Goal: Task Accomplishment & Management: Complete application form

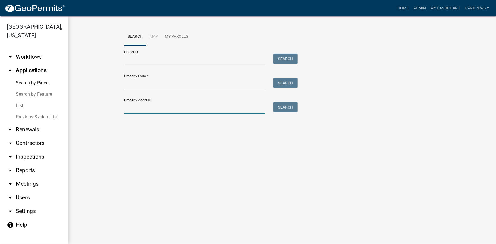
click at [176, 104] on input "Property Address:" at bounding box center [194, 108] width 141 height 12
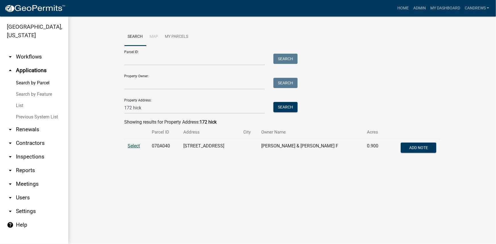
click at [133, 145] on span "Select" at bounding box center [134, 145] width 12 height 5
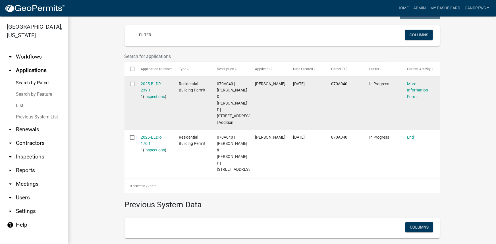
scroll to position [155, 0]
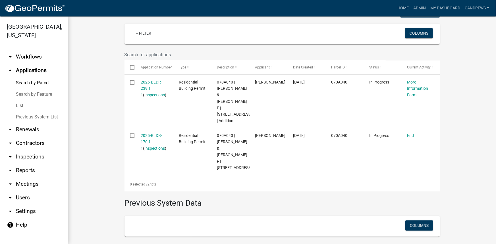
click at [460, 91] on wm-workflow-application-search-view "Search Map My Parcels Parcel ID: Search Property Owner: Search Property Address…" at bounding box center [282, 106] width 405 height 466
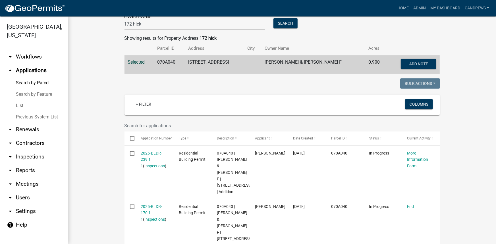
scroll to position [51, 0]
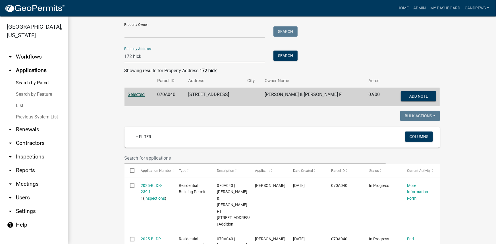
drag, startPoint x: 141, startPoint y: 57, endPoint x: 107, endPoint y: 56, distance: 33.8
click at [107, 56] on wm-workflow-application-search-view "Search Map My Parcels Parcel ID: Search Property Owner: Search Property Address…" at bounding box center [282, 209] width 405 height 466
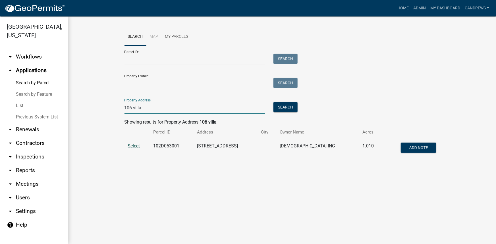
type input "106 villa"
click at [133, 146] on span "Select" at bounding box center [134, 145] width 12 height 5
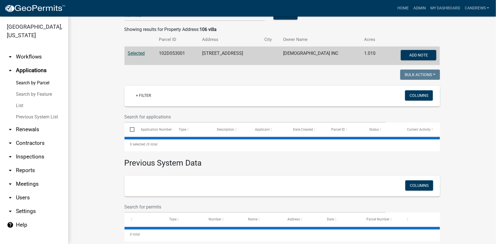
scroll to position [101, 0]
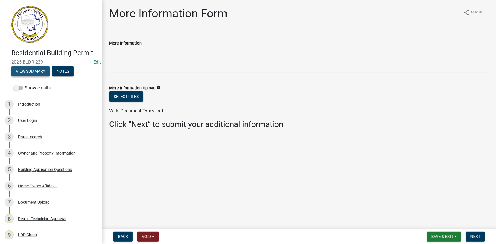
click at [36, 72] on button "View Summary" at bounding box center [30, 71] width 38 height 10
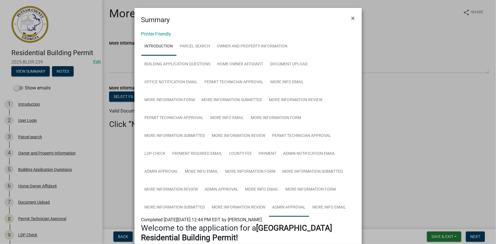
click at [293, 204] on link "Admin Approval" at bounding box center [289, 208] width 40 height 18
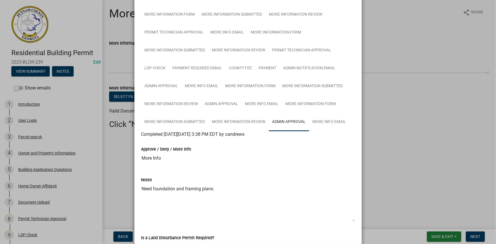
scroll to position [77, 0]
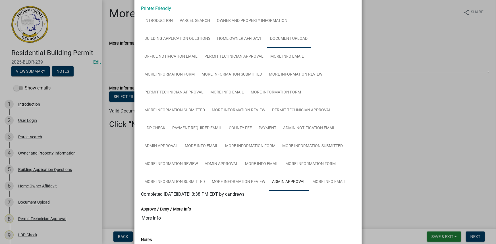
click at [281, 34] on link "Document Upload" at bounding box center [289, 39] width 44 height 18
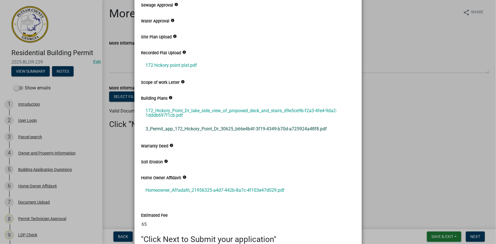
scroll to position [284, 0]
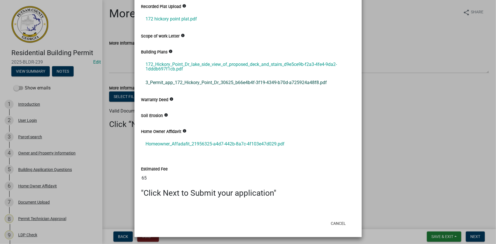
click at [182, 81] on link "3_Permit_app_172_Hickory_Point_Dr_30625_b66e4b4f-3f19-4349-b70d-a725924a48f8.pdf" at bounding box center [248, 83] width 214 height 14
click at [205, 80] on link "3_Permit_app_172_Hickory_Point_Dr_30625_b66e4b4f-3f19-4349-b70d-a725924a48f8.pdf" at bounding box center [248, 83] width 214 height 14
click at [448, 238] on ngb-modal-window "Summary × Printer Friendly Introduction Parcel search Owner and Property Inform…" at bounding box center [248, 122] width 496 height 244
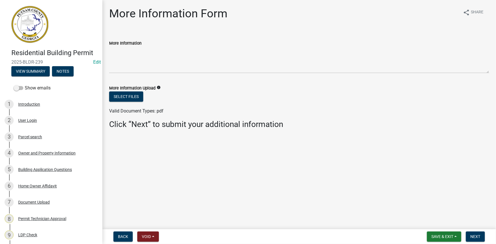
click at [448, 238] on ngb-modal-window "Summary × Printer Friendly Introduction Parcel search Owner and Property Inform…" at bounding box center [248, 122] width 496 height 244
click at [444, 238] on span "Save & Exit" at bounding box center [442, 236] width 22 height 5
click at [440, 222] on button "Save & Exit" at bounding box center [438, 222] width 45 height 14
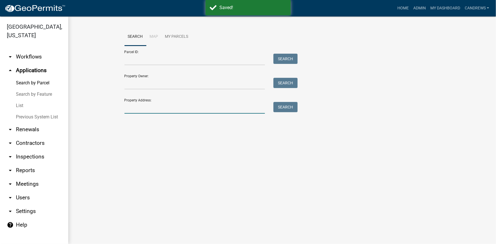
click at [158, 111] on input "Property Address:" at bounding box center [194, 108] width 141 height 12
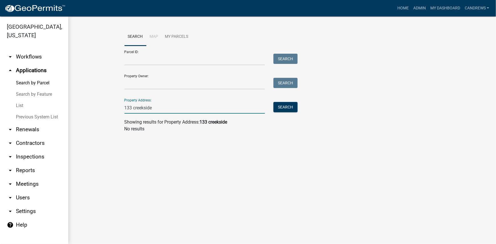
click at [131, 106] on input "133 creekside" at bounding box center [194, 108] width 141 height 12
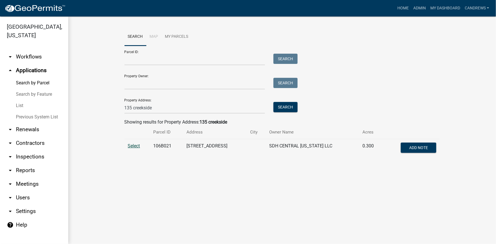
click at [133, 147] on span "Select" at bounding box center [134, 145] width 12 height 5
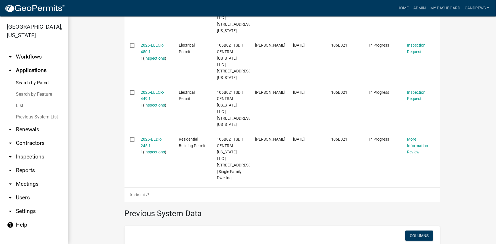
scroll to position [284, 0]
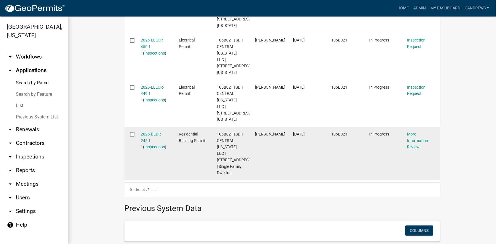
drag, startPoint x: 150, startPoint y: 135, endPoint x: 160, endPoint y: 137, distance: 10.1
click at [160, 137] on div "2025-BLDR-245 1 1 ( Inspections )" at bounding box center [154, 140] width 27 height 19
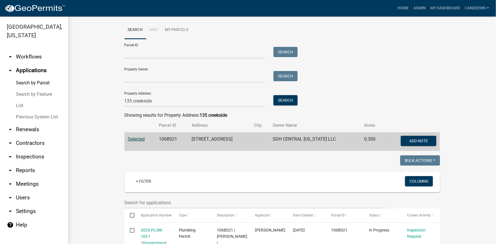
scroll to position [0, 0]
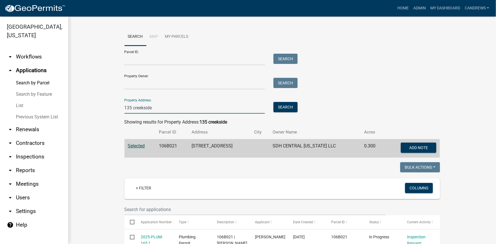
click at [129, 106] on input "135 creekside" at bounding box center [194, 108] width 141 height 12
click at [283, 108] on button "Search" at bounding box center [285, 107] width 24 height 10
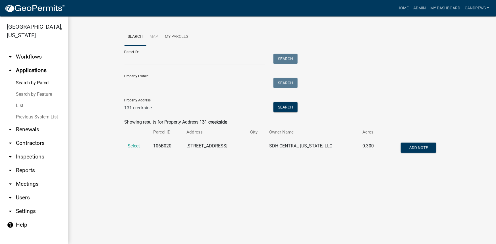
click at [127, 145] on td "Select" at bounding box center [136, 148] width 25 height 19
click at [130, 146] on span "Select" at bounding box center [134, 145] width 12 height 5
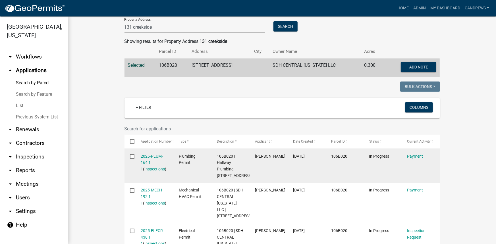
scroll to position [77, 0]
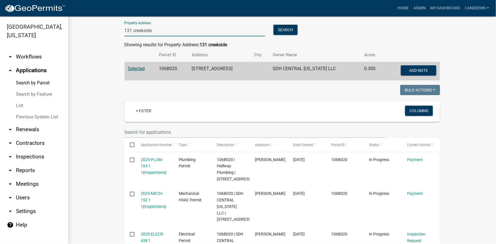
drag, startPoint x: 167, startPoint y: 28, endPoint x: 76, endPoint y: 28, distance: 90.9
click at [76, 28] on div "Search Map My Parcels Parcel ID: Search Property Owner: Search Property Address…" at bounding box center [281, 216] width 427 height 554
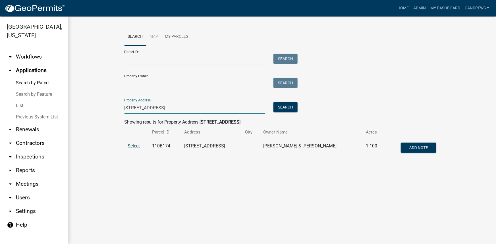
type input "127 n st"
click at [139, 144] on span "Select" at bounding box center [134, 145] width 12 height 5
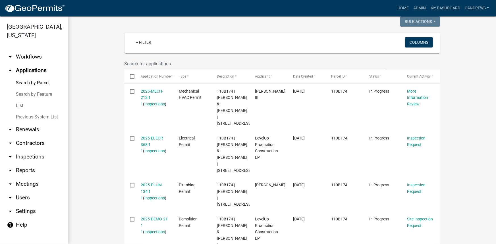
scroll to position [155, 0]
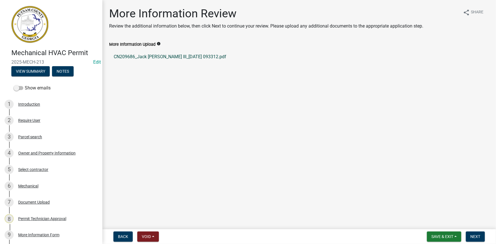
click at [153, 54] on link "CN209686_Jack Wright III_2025-08-26 093312.pdf" at bounding box center [299, 57] width 380 height 14
click at [39, 72] on button "View Summary" at bounding box center [30, 71] width 38 height 10
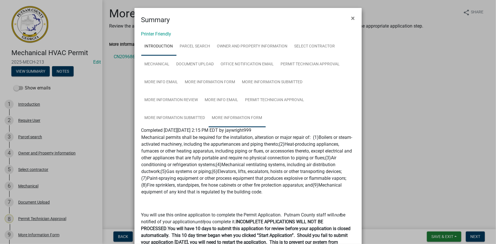
click at [224, 110] on link "More Information Form" at bounding box center [236, 118] width 57 height 18
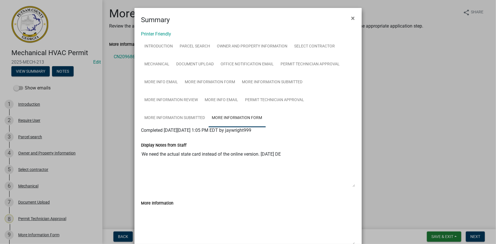
click at [424, 91] on ngb-modal-window "Summary × Printer Friendly Introduction Parcel search Owner and Property Inform…" at bounding box center [248, 122] width 496 height 244
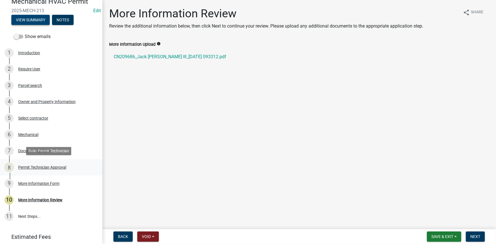
scroll to position [72, 0]
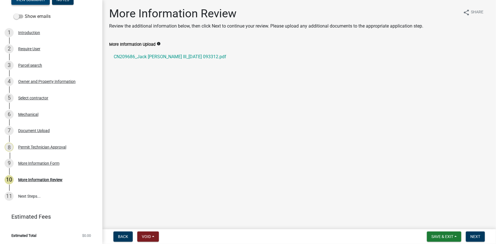
click at [39, 3] on button "View Summary" at bounding box center [30, 0] width 38 height 10
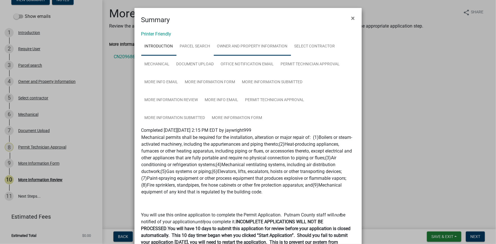
click at [239, 47] on link "Owner and Property Information" at bounding box center [252, 46] width 77 height 18
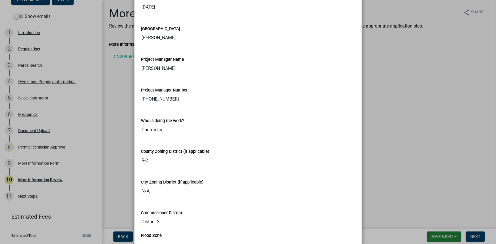
scroll to position [981, 0]
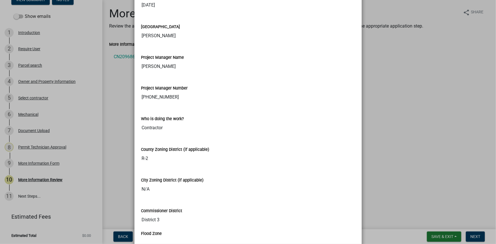
click at [379, 57] on ngb-modal-window "Summary × Printer Friendly Introduction Parcel search Owner and Property Inform…" at bounding box center [248, 122] width 496 height 244
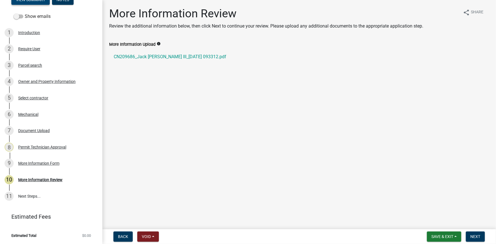
scroll to position [66, 0]
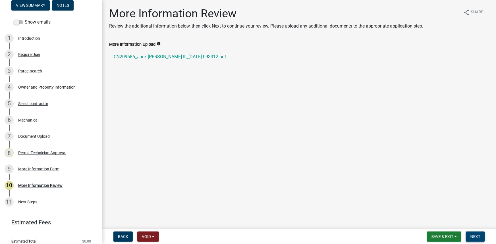
click at [475, 238] on span "Next" at bounding box center [475, 236] width 10 height 5
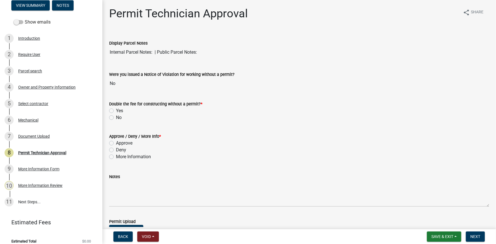
drag, startPoint x: 111, startPoint y: 117, endPoint x: 118, endPoint y: 130, distance: 14.6
click at [116, 117] on label "No" at bounding box center [119, 117] width 6 height 7
click at [116, 117] on input "No" at bounding box center [118, 116] width 4 height 4
radio input "true"
click at [116, 143] on label "Approve" at bounding box center [124, 143] width 16 height 7
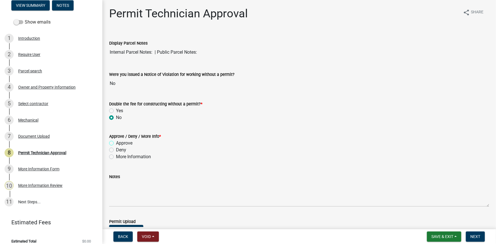
click at [116, 143] on input "Approve" at bounding box center [118, 142] width 4 height 4
radio input "true"
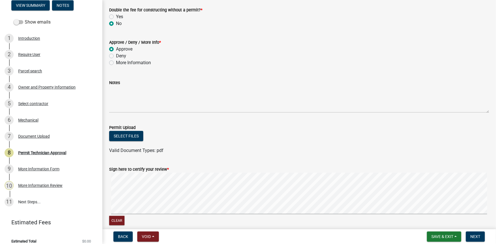
scroll to position [103, 0]
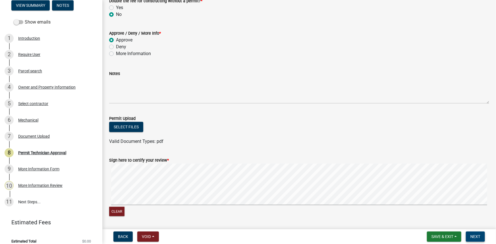
click at [480, 240] on button "Next" at bounding box center [475, 236] width 19 height 10
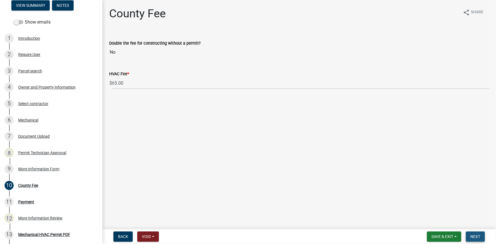
click at [469, 237] on button "Next" at bounding box center [475, 236] width 19 height 10
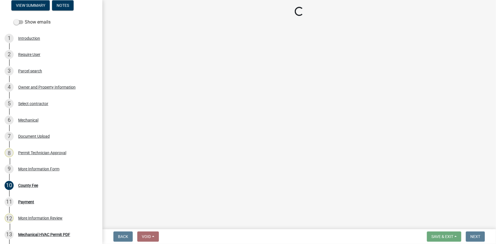
select select "3: 3"
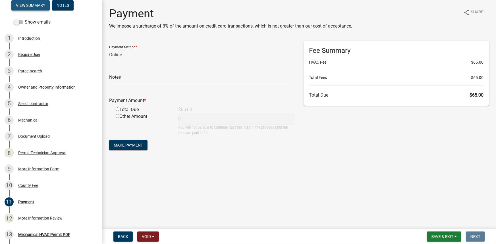
click at [33, 6] on button "View Summary" at bounding box center [30, 5] width 38 height 10
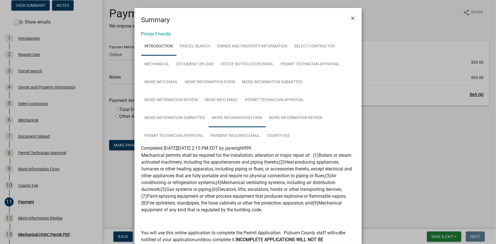
click at [249, 121] on link "More Information Form" at bounding box center [236, 118] width 57 height 18
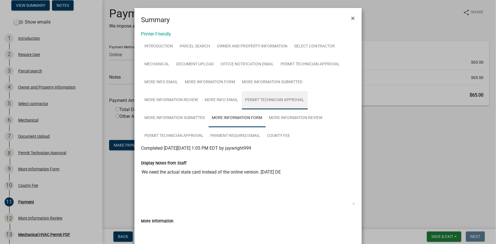
click at [277, 105] on link "Permit Technician Approval" at bounding box center [275, 100] width 66 height 18
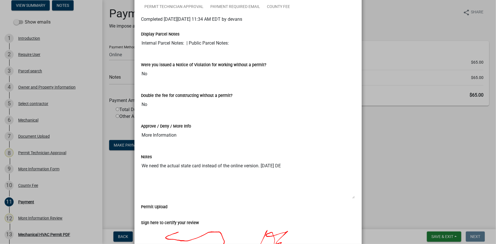
scroll to position [155, 0]
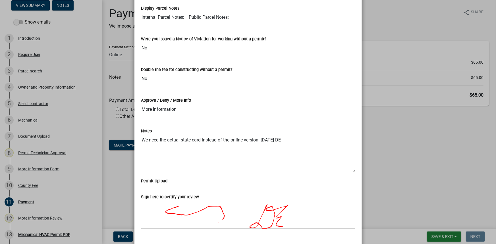
click at [396, 158] on ngb-modal-window "Summary × Printer Friendly Introduction Parcel search Owner and Property Inform…" at bounding box center [248, 122] width 496 height 244
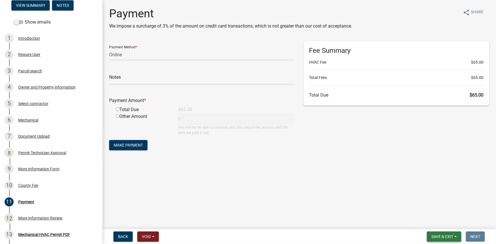
click at [441, 235] on span "Save & Exit" at bounding box center [442, 236] width 22 height 5
click at [440, 226] on button "Save & Exit" at bounding box center [438, 222] width 45 height 14
